Goal: Find specific page/section

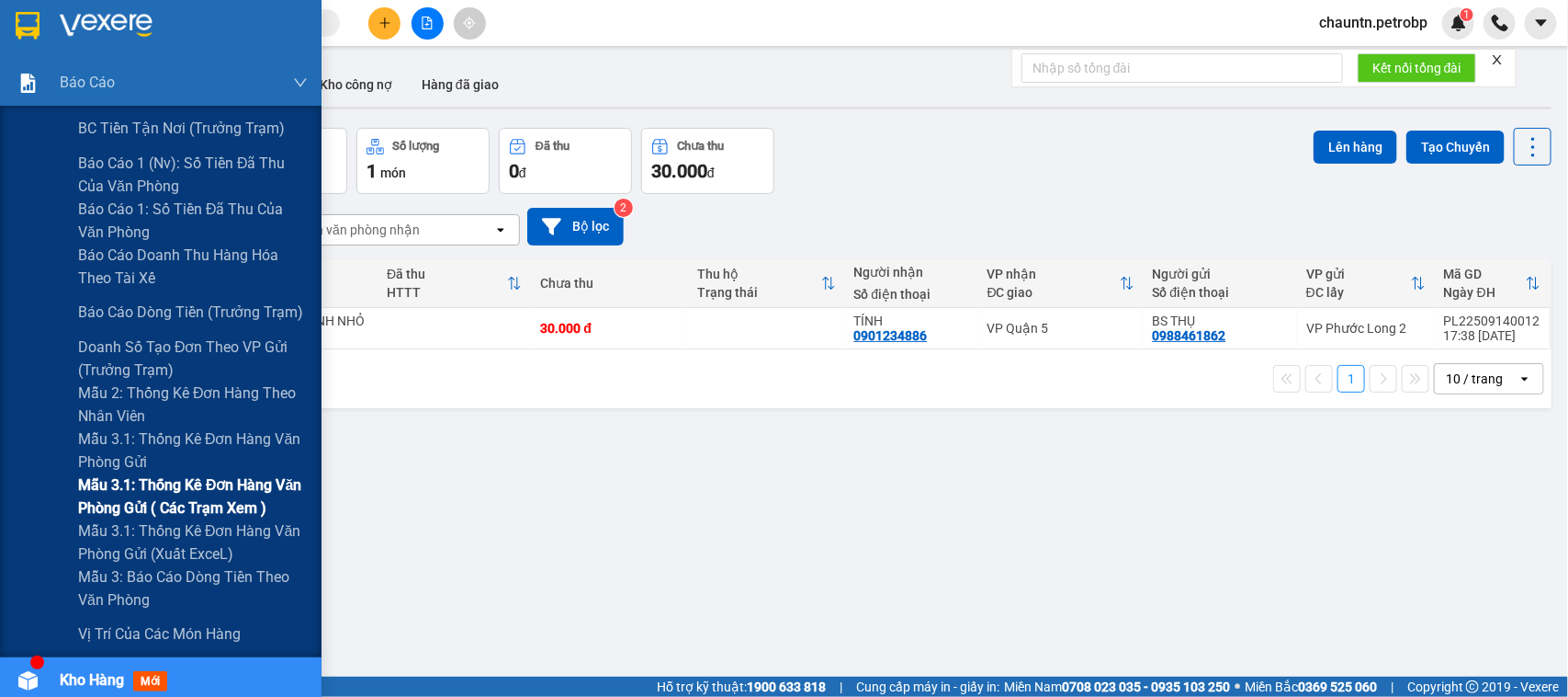
click at [150, 475] on span "Mẫu 3.1: Thống kê đơn hàng văn phòng gửi ( các trạm xem )" at bounding box center [192, 496] width 230 height 46
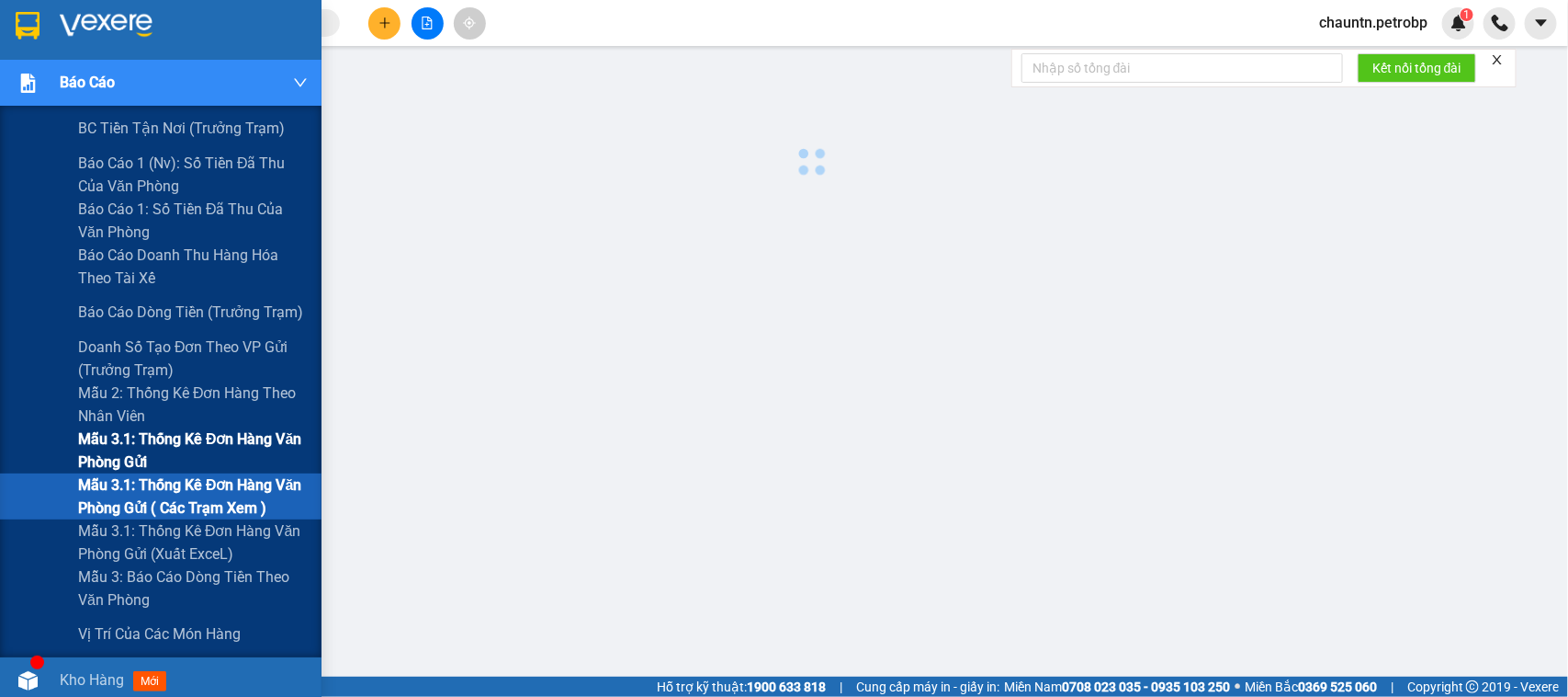
click at [157, 437] on span "Mẫu 3.1: Thống kê đơn hàng văn phòng gửi" at bounding box center [192, 450] width 230 height 46
